Goal: Find specific page/section: Find specific page/section

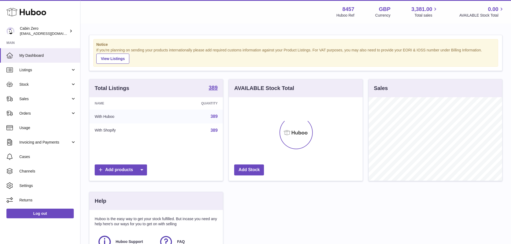
scroll to position [84, 135]
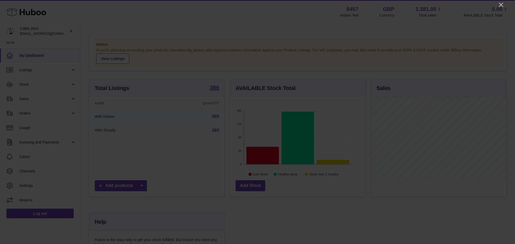
click at [501, 4] on icon "Close" at bounding box center [500, 5] width 6 height 6
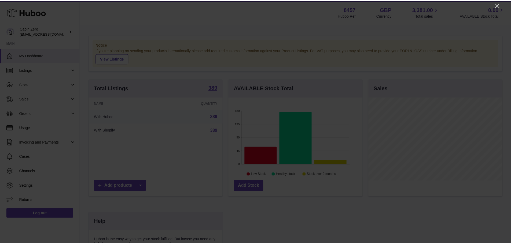
scroll to position [267912, 267862]
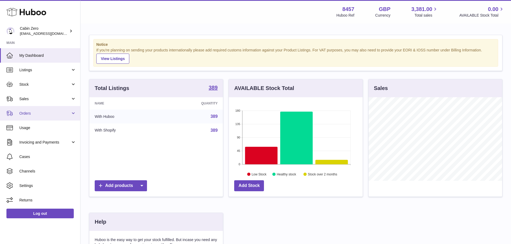
click at [54, 115] on span "Orders" at bounding box center [44, 113] width 51 height 5
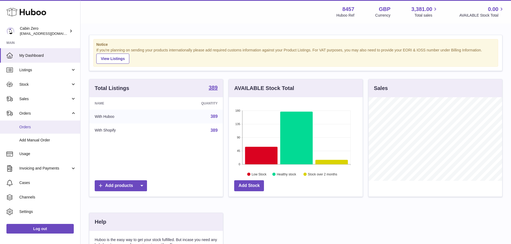
click at [54, 128] on span "Orders" at bounding box center [47, 127] width 57 height 5
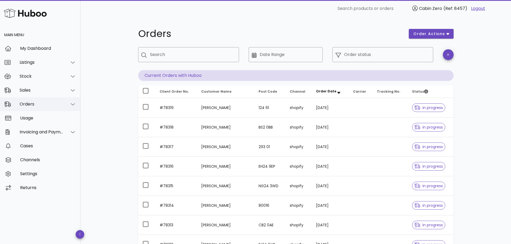
drag, startPoint x: 43, startPoint y: 106, endPoint x: 46, endPoint y: 109, distance: 4.6
click at [43, 106] on div "Orders" at bounding box center [42, 104] width 44 height 5
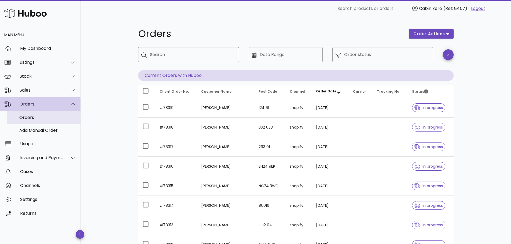
click at [51, 117] on div "Orders" at bounding box center [47, 117] width 57 height 5
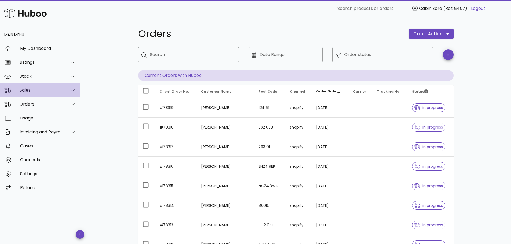
click at [52, 92] on div "Sales" at bounding box center [42, 90] width 44 height 5
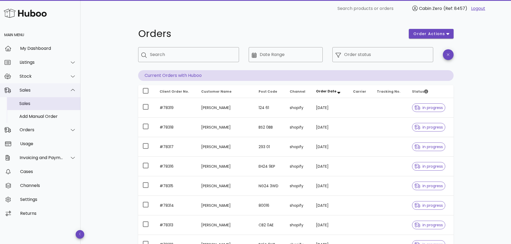
click at [53, 106] on div "Sales" at bounding box center [47, 103] width 57 height 5
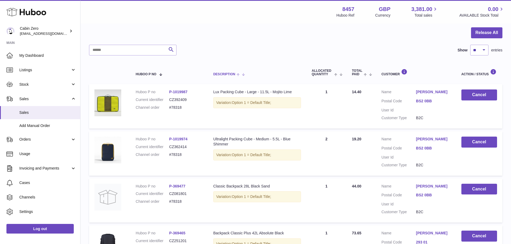
scroll to position [54, 0]
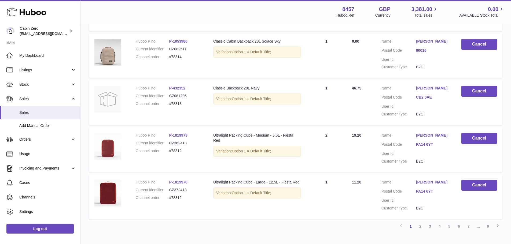
drag, startPoint x: 201, startPoint y: 205, endPoint x: 205, endPoint y: 128, distance: 77.5
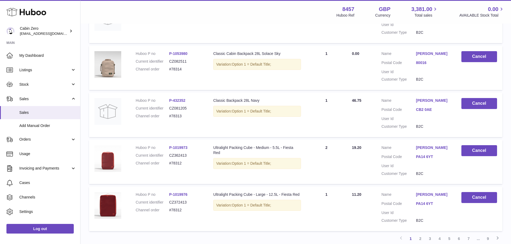
drag, startPoint x: 205, startPoint y: 128, endPoint x: 210, endPoint y: 102, distance: 26.2
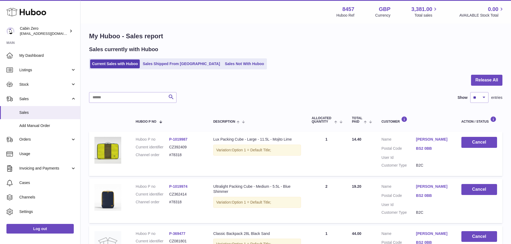
scroll to position [0, 0]
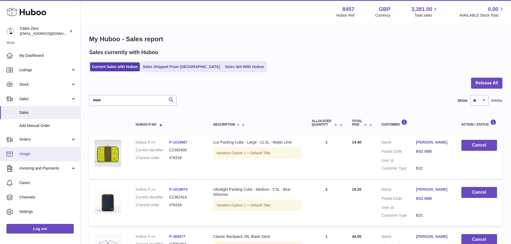
click at [40, 155] on span "Usage" at bounding box center [47, 153] width 57 height 5
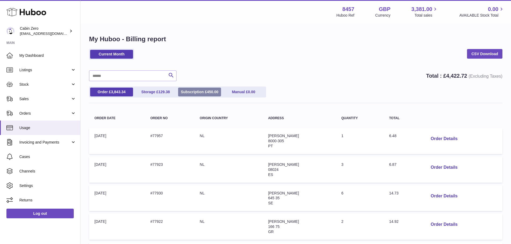
click at [209, 89] on link "Subscription £ 450.00" at bounding box center [199, 92] width 43 height 9
